Goal: Task Accomplishment & Management: Manage account settings

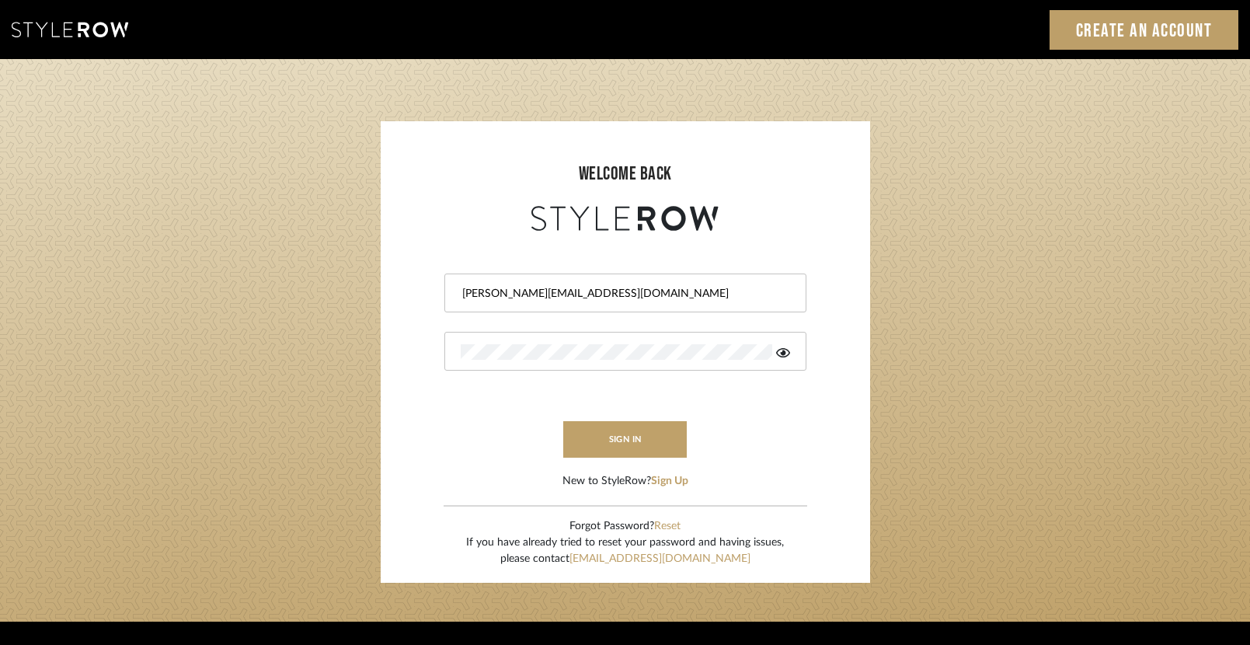
click at [786, 286] on div at bounding box center [786, 286] width 0 height 0
type input "[EMAIL_ADDRESS][DOMAIN_NAME]"
click at [641, 433] on button "sign in" at bounding box center [625, 439] width 124 height 37
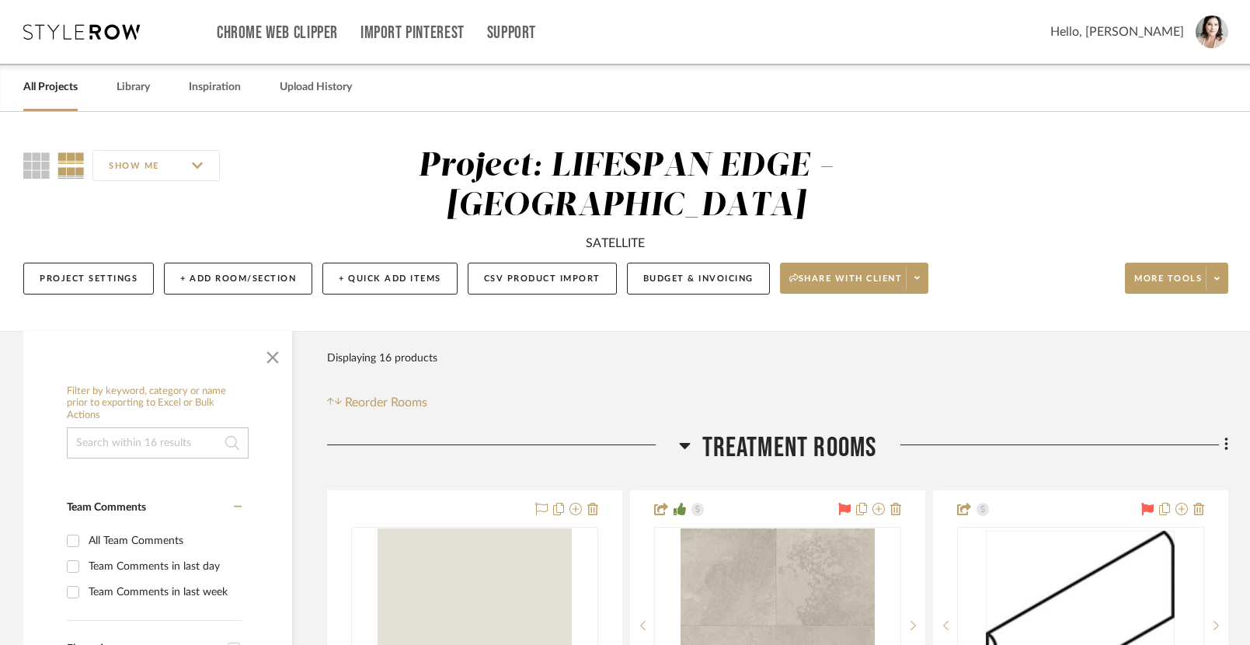
click at [71, 89] on link "All Projects" at bounding box center [50, 87] width 54 height 21
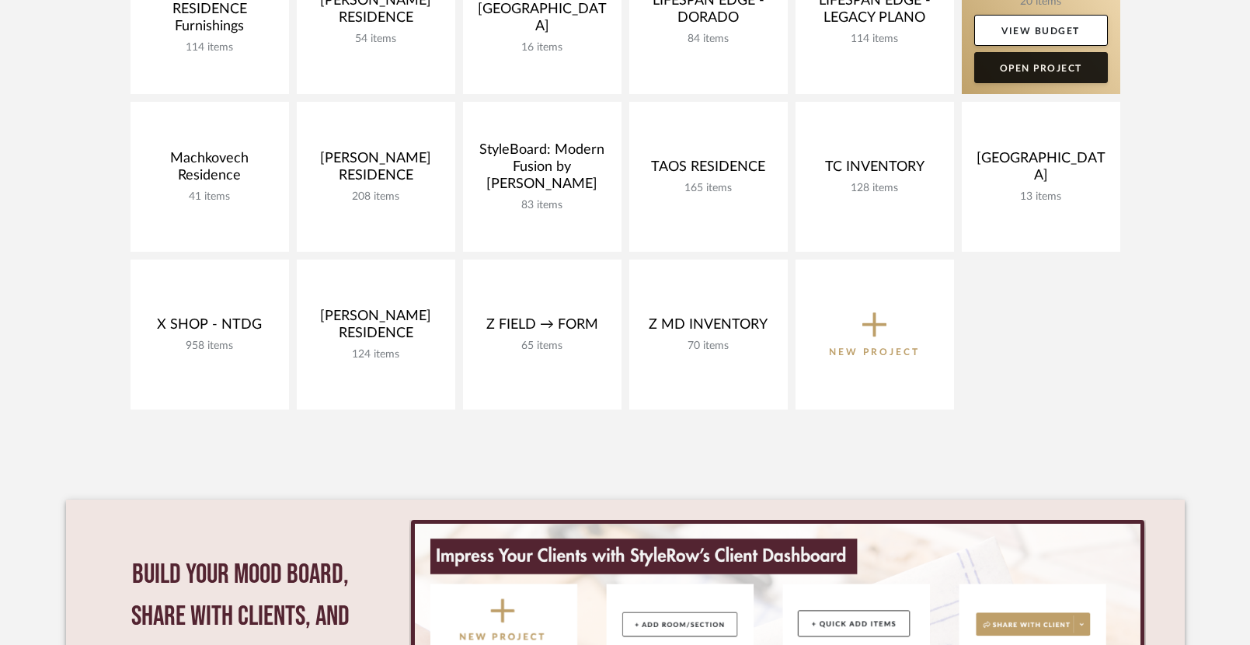
scroll to position [504, 0]
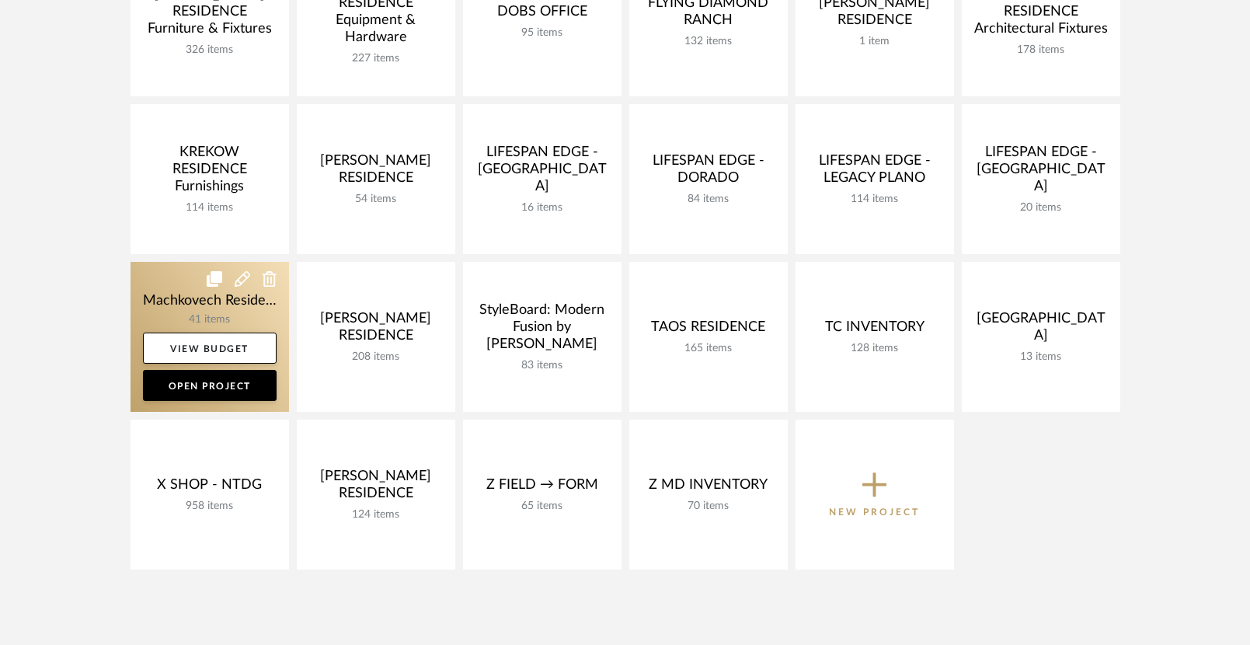
click at [149, 301] on link at bounding box center [210, 337] width 159 height 150
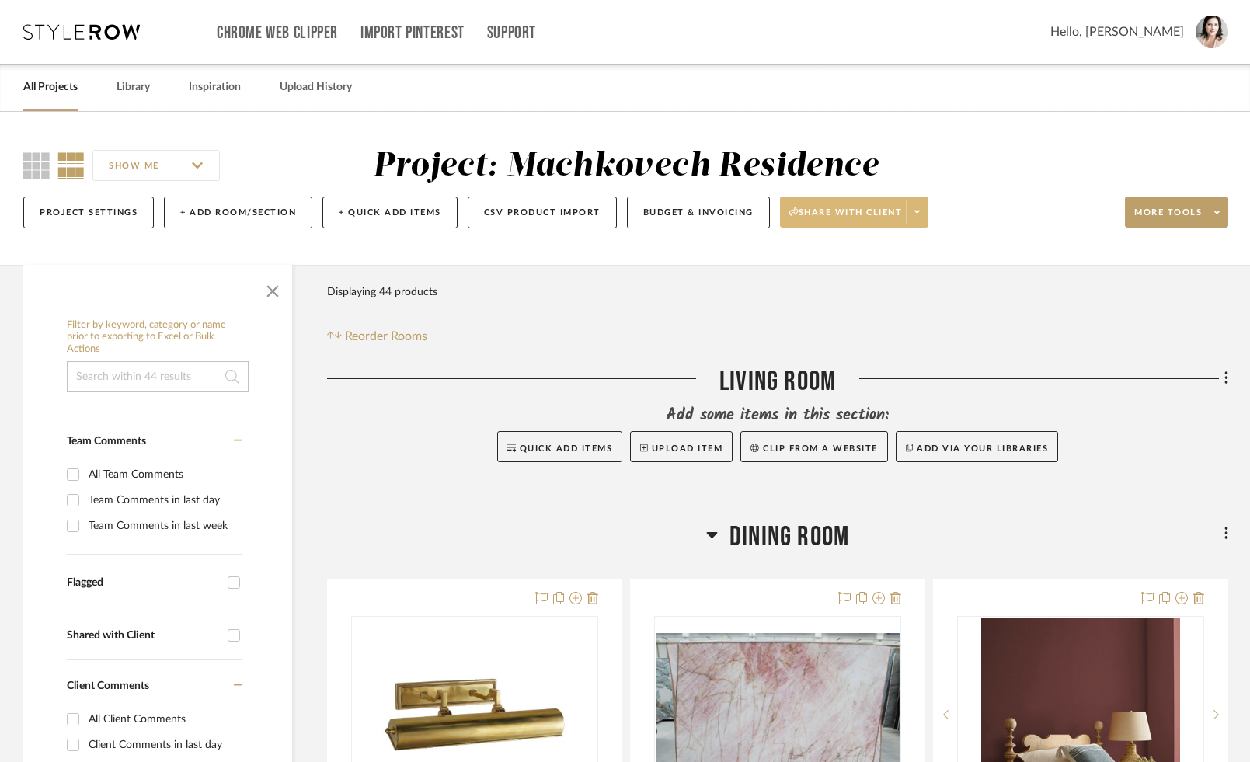
click at [889, 218] on span "Share with client" at bounding box center [845, 218] width 113 height 23
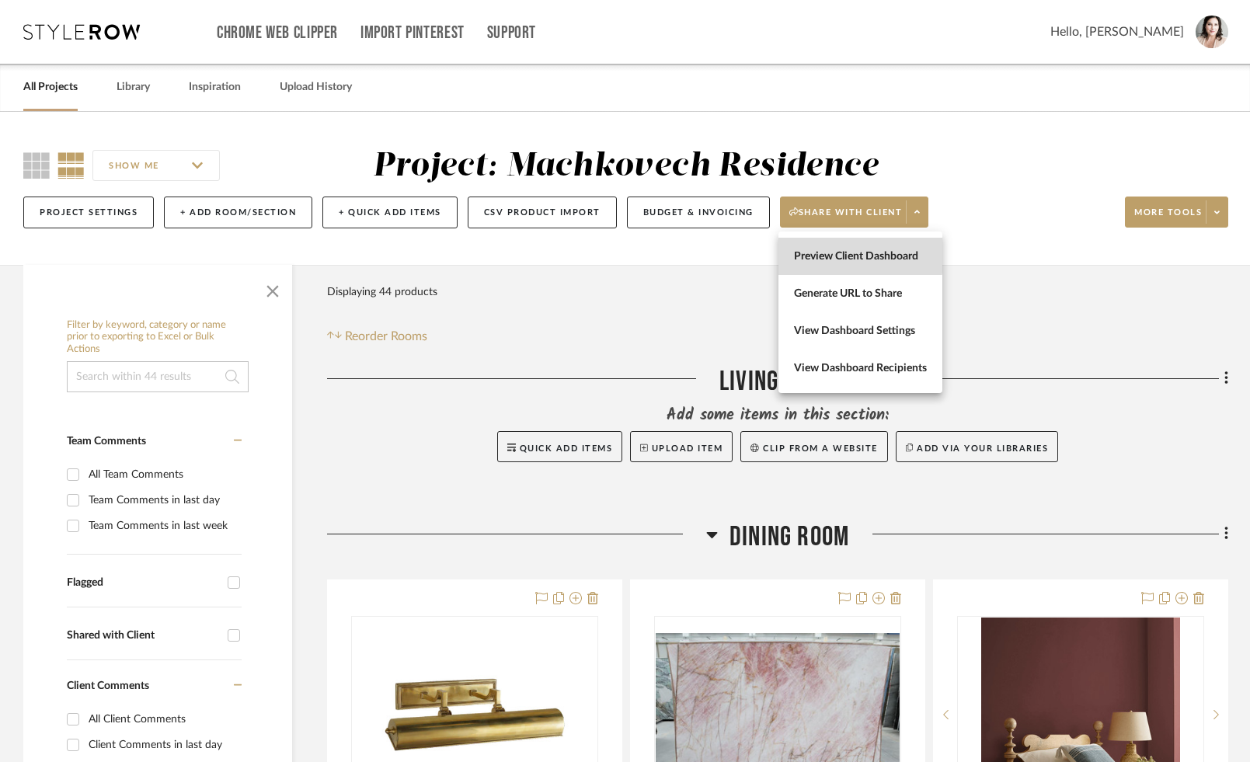
click at [834, 255] on span "Preview Client Dashboard" at bounding box center [860, 256] width 133 height 13
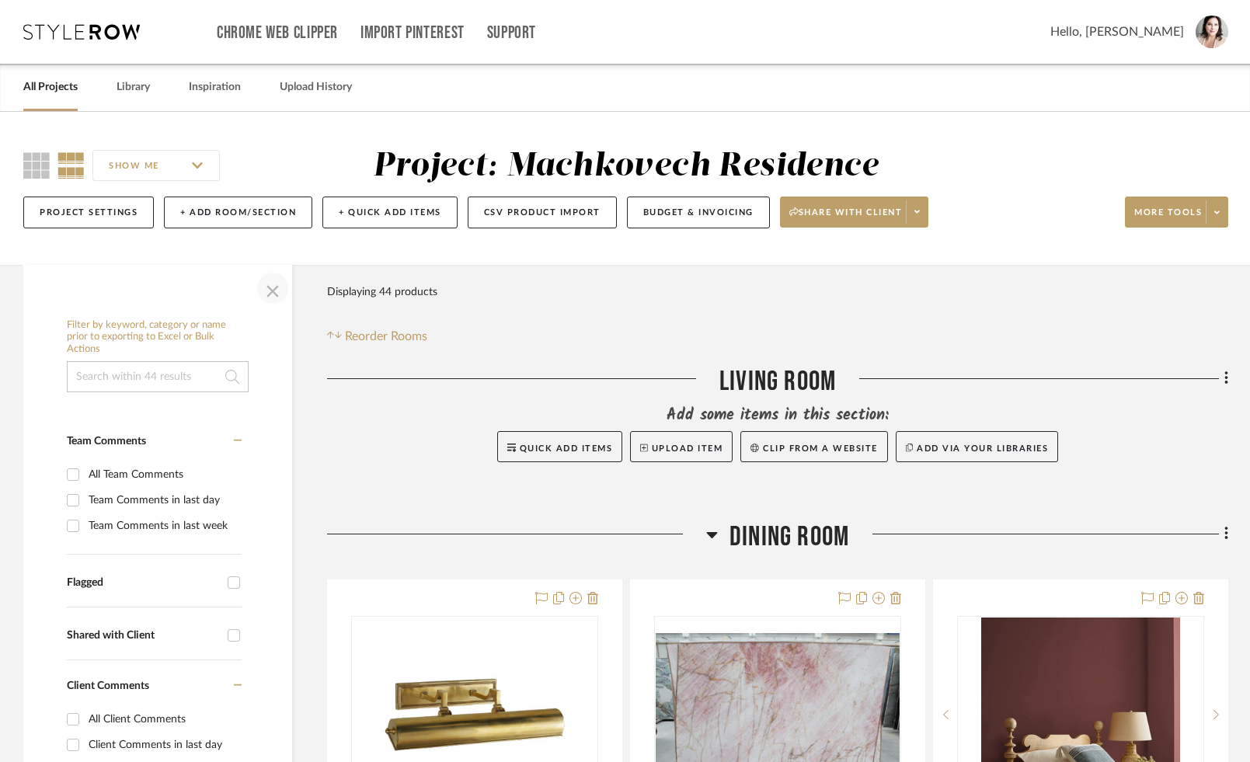
click at [268, 289] on span "button" at bounding box center [272, 288] width 37 height 37
